Goal: Find specific page/section: Find specific page/section

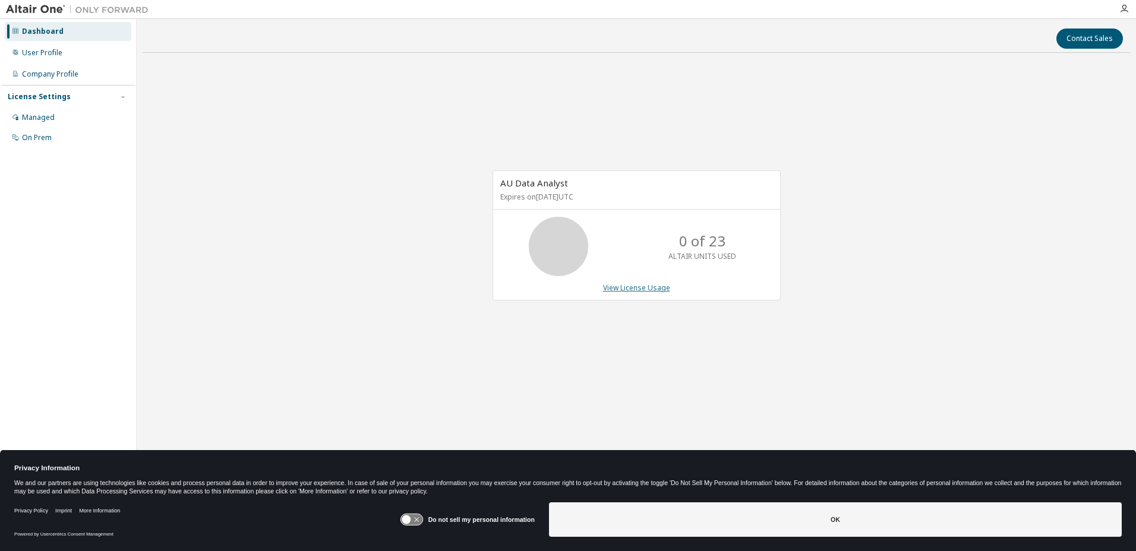
click at [624, 289] on link "View License Usage" at bounding box center [636, 288] width 67 height 10
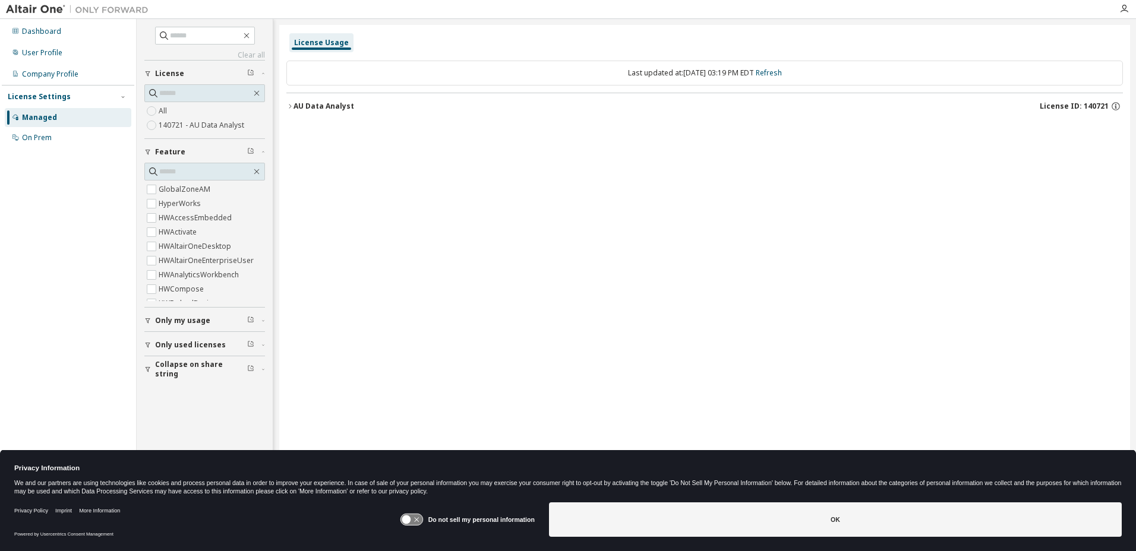
click at [290, 106] on icon "button" at bounding box center [289, 106] width 7 height 7
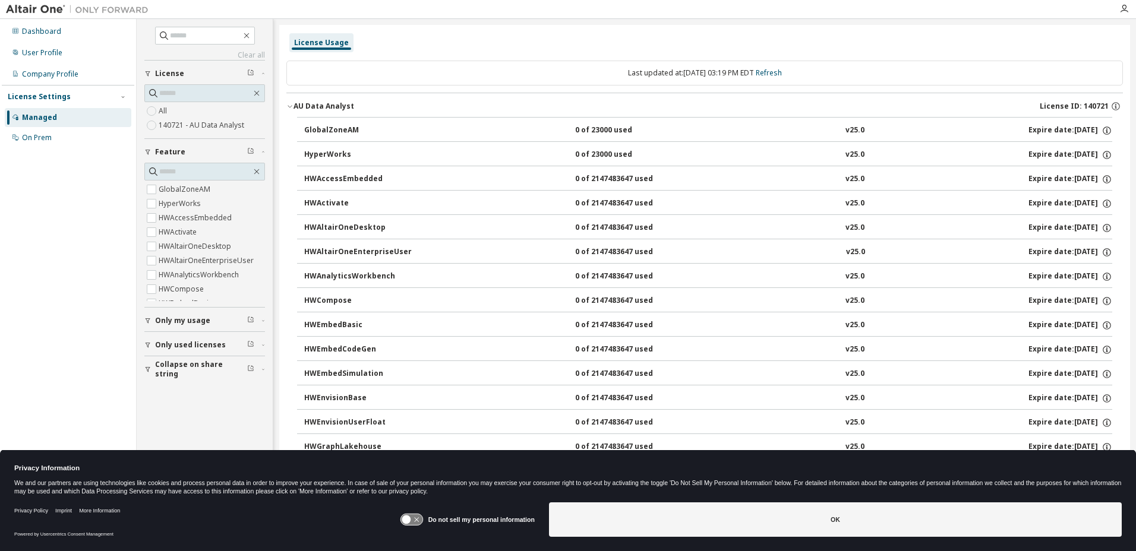
click at [290, 106] on icon "button" at bounding box center [289, 106] width 7 height 7
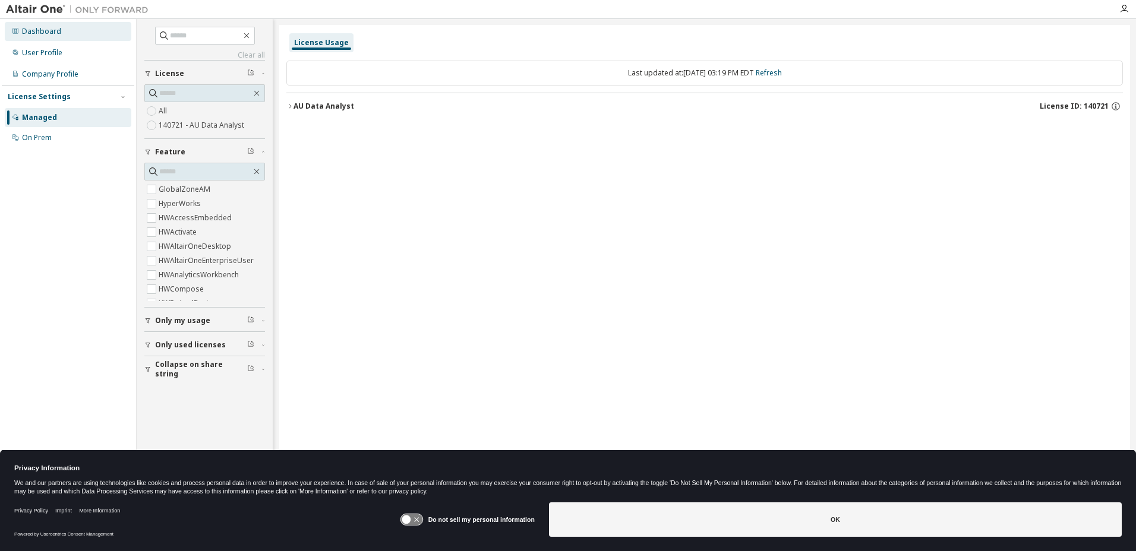
click at [43, 31] on div "Dashboard" at bounding box center [41, 32] width 39 height 10
